Goal: Navigation & Orientation: Find specific page/section

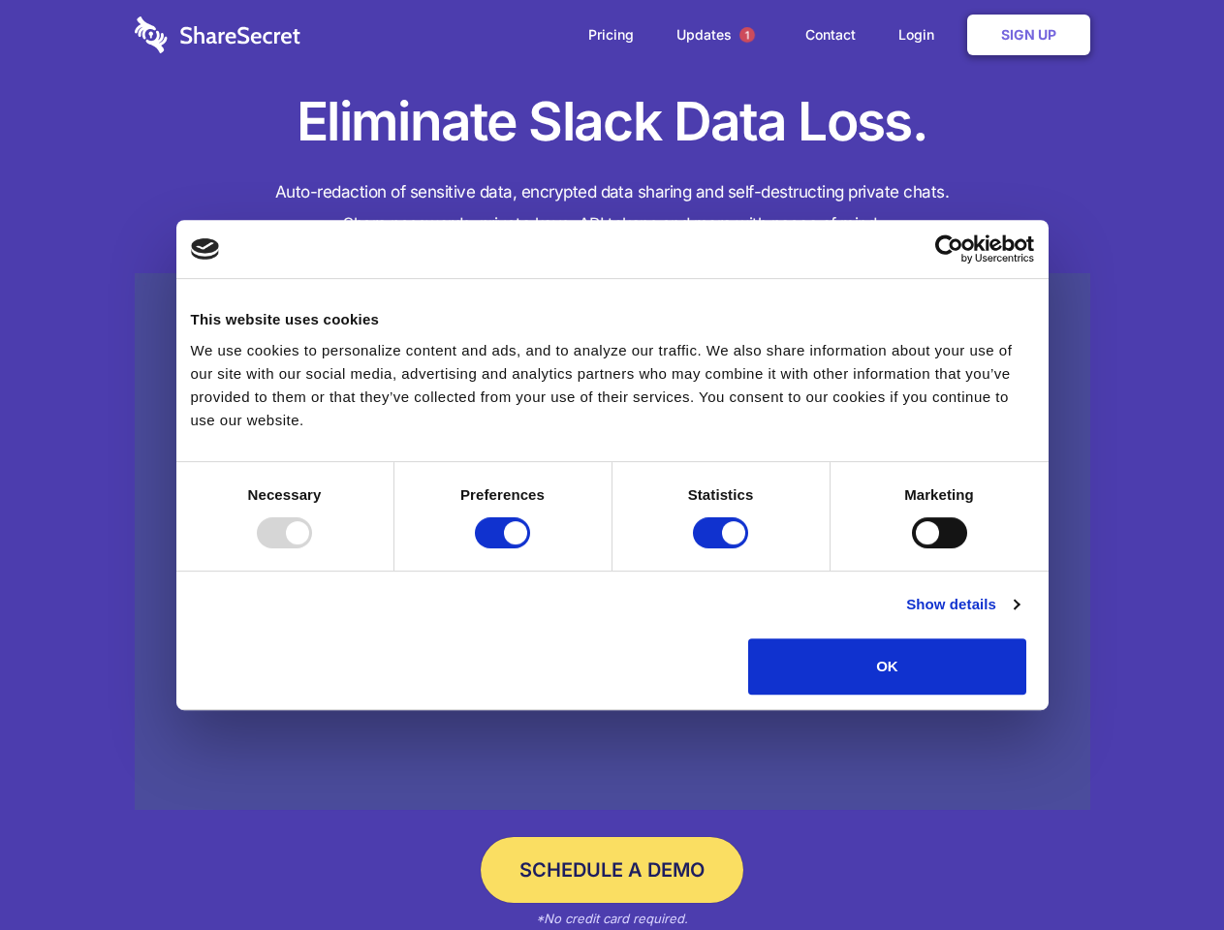
click at [312, 548] on div at bounding box center [284, 532] width 55 height 31
click at [530, 548] on input "Preferences" at bounding box center [502, 532] width 55 height 31
checkbox input "false"
click at [723, 548] on input "Statistics" at bounding box center [720, 532] width 55 height 31
checkbox input "false"
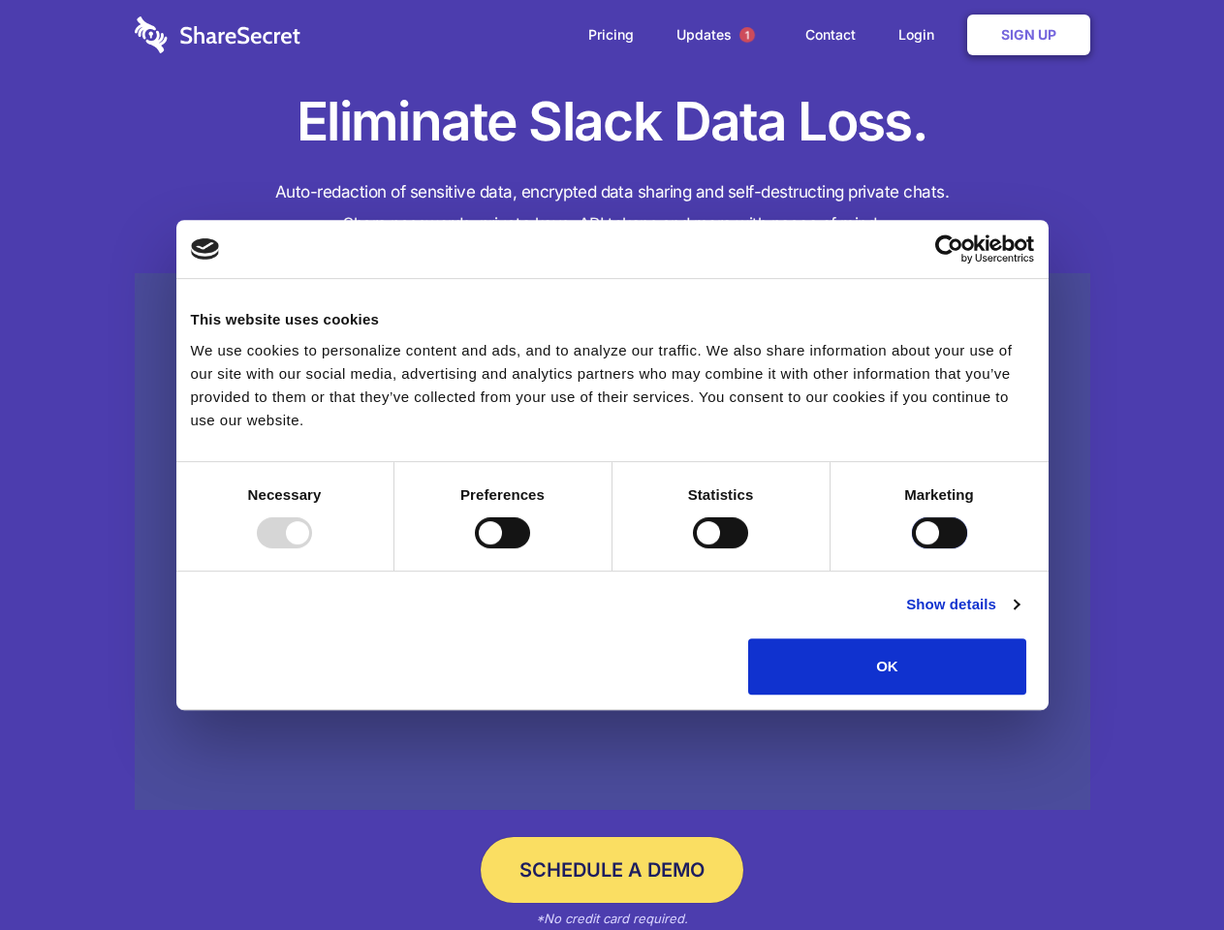
click at [912, 548] on input "Marketing" at bounding box center [939, 532] width 55 height 31
checkbox input "true"
click at [1018, 616] on link "Show details" at bounding box center [962, 604] width 112 height 23
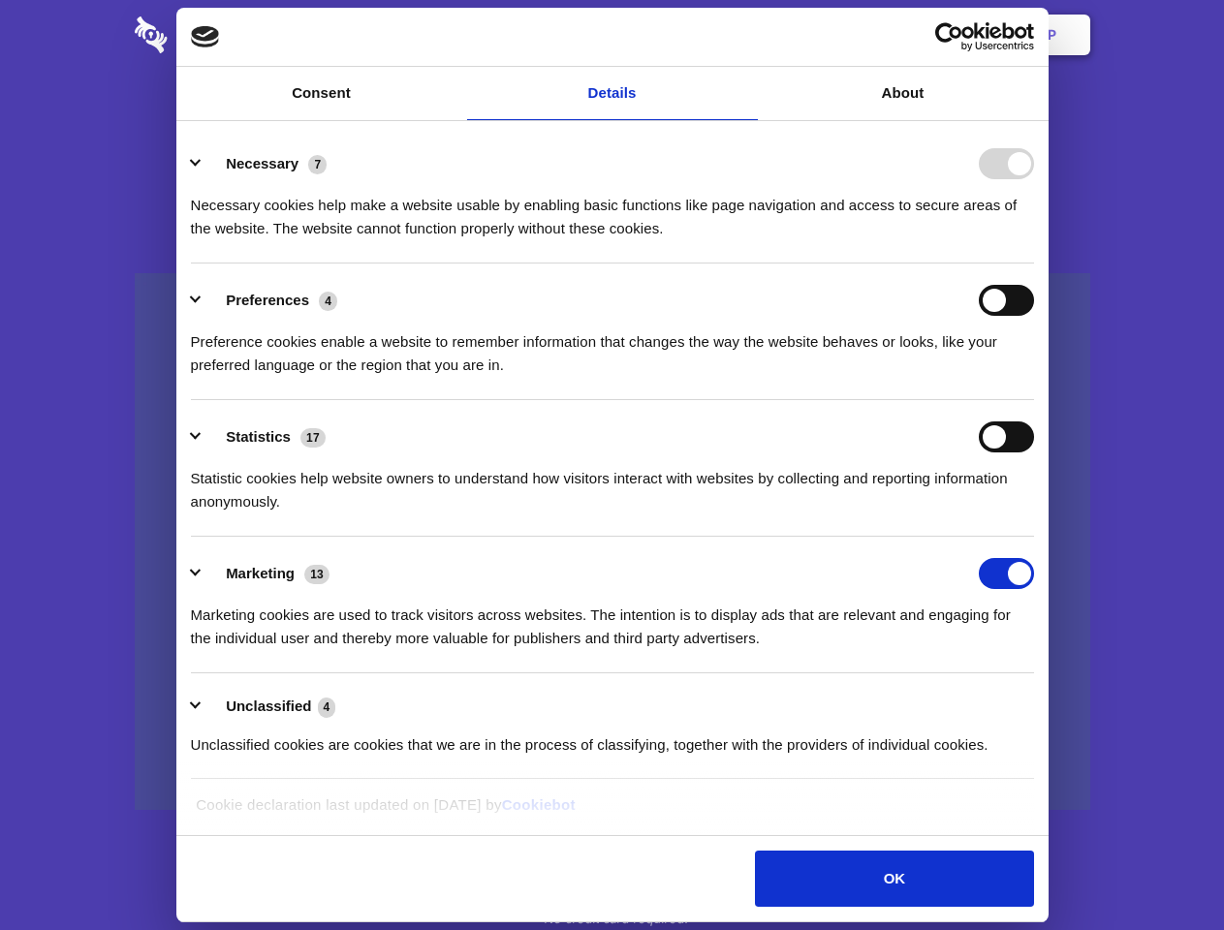
click at [1034, 377] on div "Preferences 4 Preference cookies enable a website to remember information that …" at bounding box center [612, 331] width 843 height 92
click at [746, 35] on span "1" at bounding box center [747, 35] width 16 height 16
